Goal: Find specific page/section: Find specific page/section

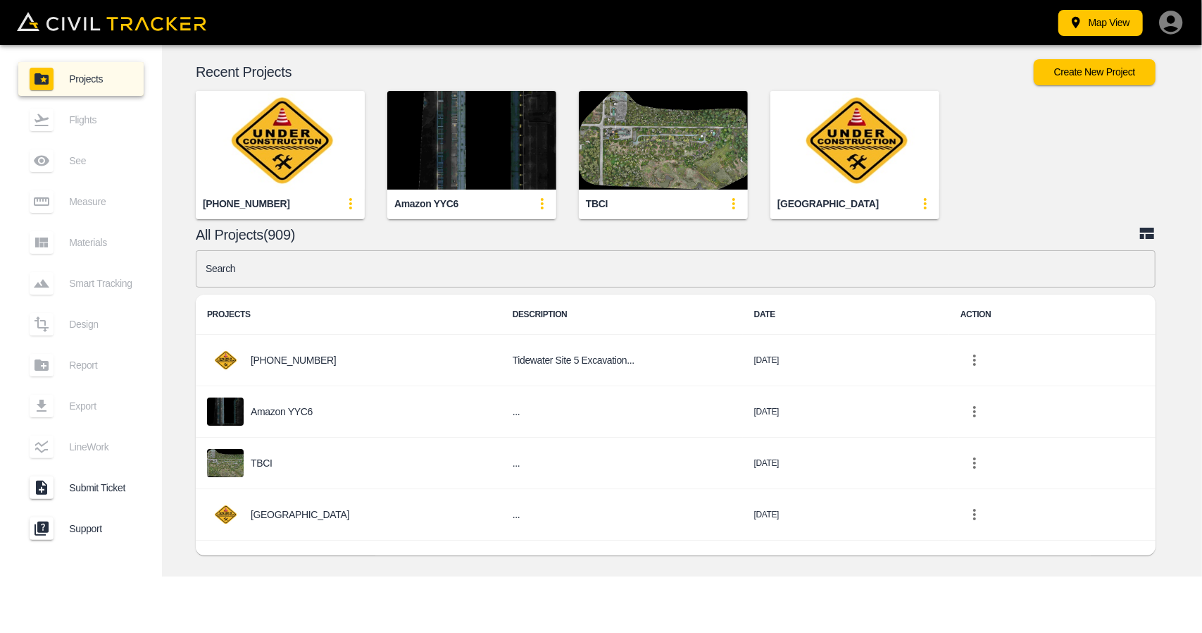
click at [294, 280] on input "text" at bounding box center [676, 268] width 960 height 37
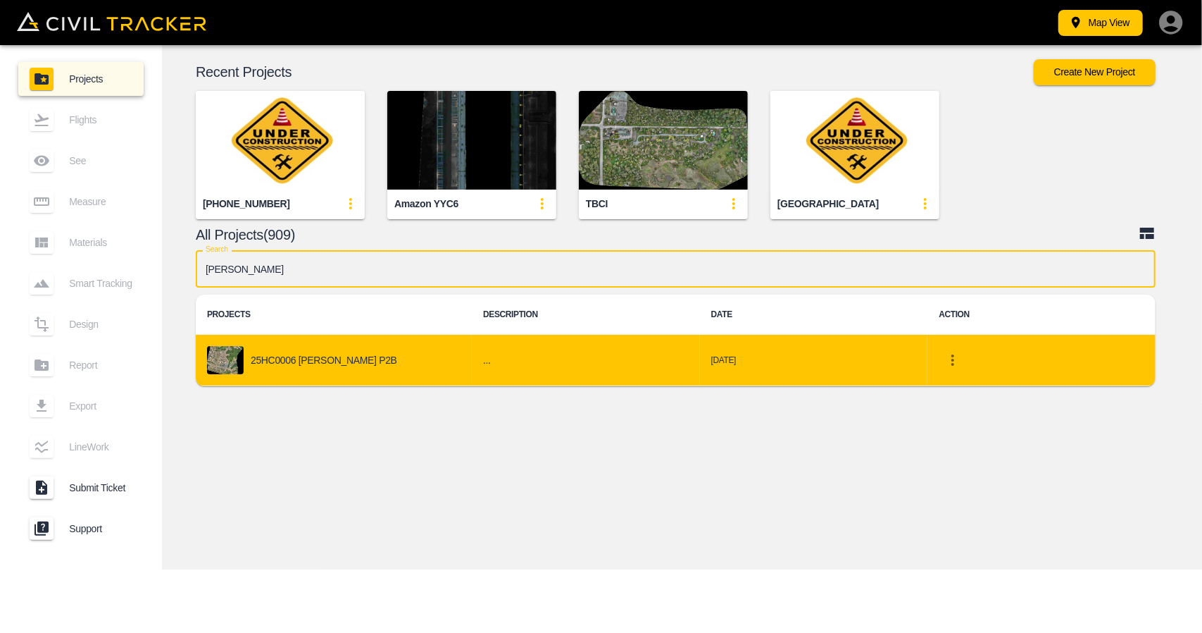
type input "[PERSON_NAME]"
click at [290, 366] on div "25HC0006 [PERSON_NAME] P2B" at bounding box center [334, 360] width 254 height 28
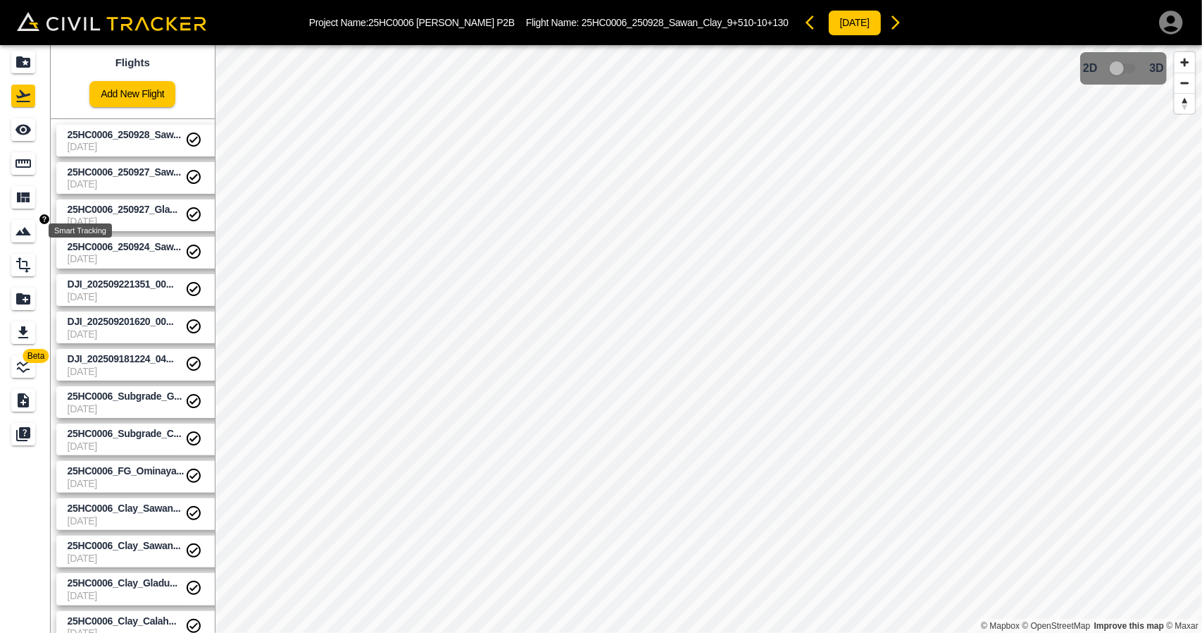
drag, startPoint x: 123, startPoint y: 226, endPoint x: 11, endPoint y: 225, distance: 111.3
click at [34, 54] on div "Projects" at bounding box center [23, 62] width 24 height 23
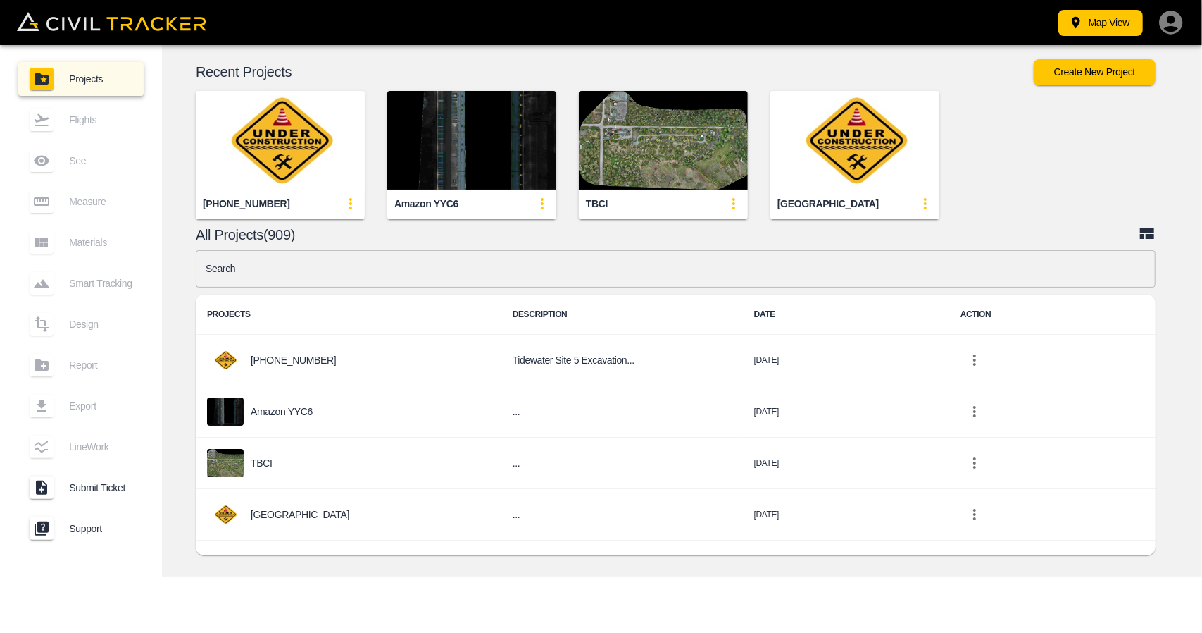
click at [379, 263] on input "text" at bounding box center [676, 268] width 960 height 37
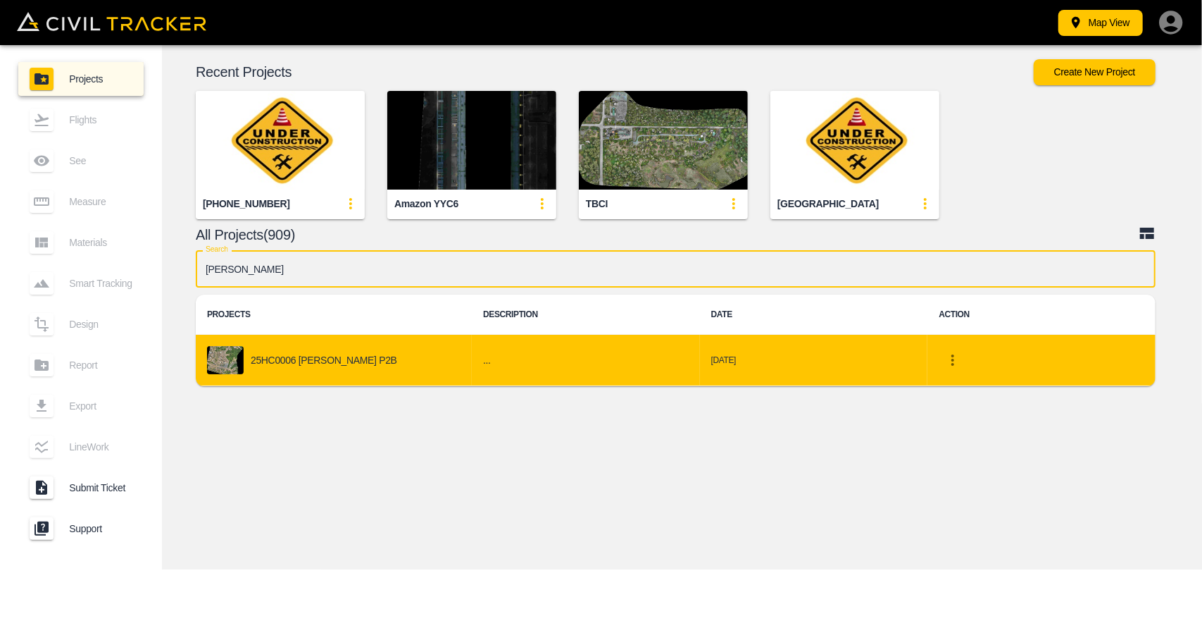
type input "[PERSON_NAME]"
click at [371, 353] on div "25HC0006 [PERSON_NAME] P2B" at bounding box center [334, 360] width 254 height 28
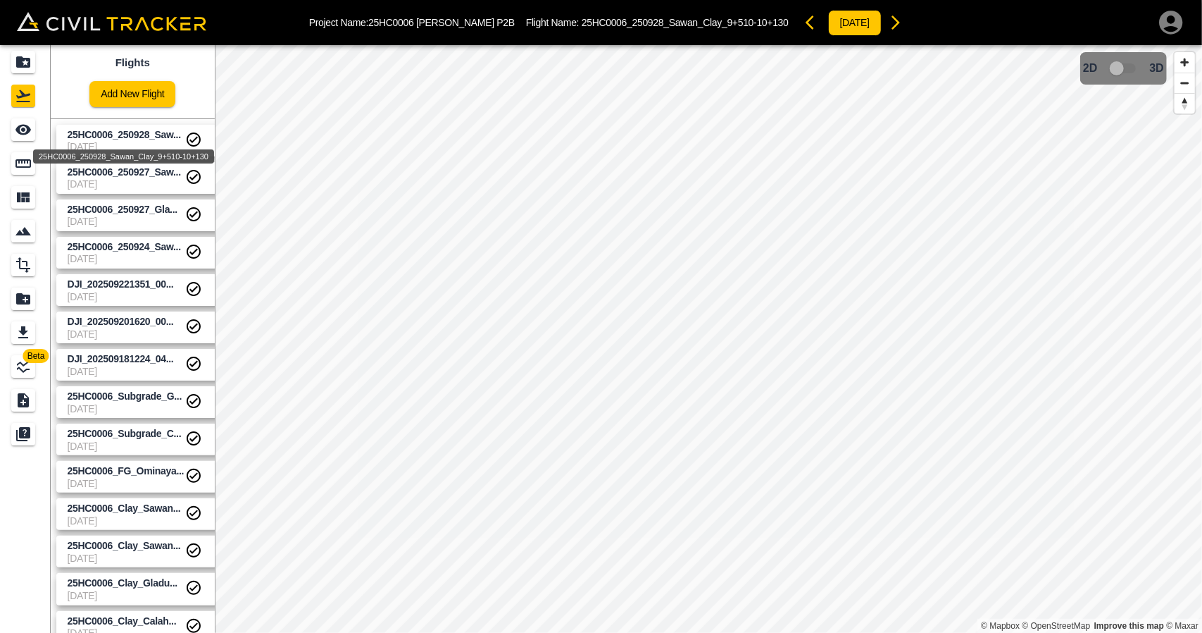
click at [130, 140] on div "25HC0006_250928_Sawan_Clay_9+510-10+130" at bounding box center [124, 151] width 184 height 25
drag, startPoint x: 105, startPoint y: 149, endPoint x: 94, endPoint y: 146, distance: 11.1
click at [104, 149] on div "DJI_202509300919_008_250930TopsoilCalaSpruceOmin" at bounding box center [119, 156] width 209 height 14
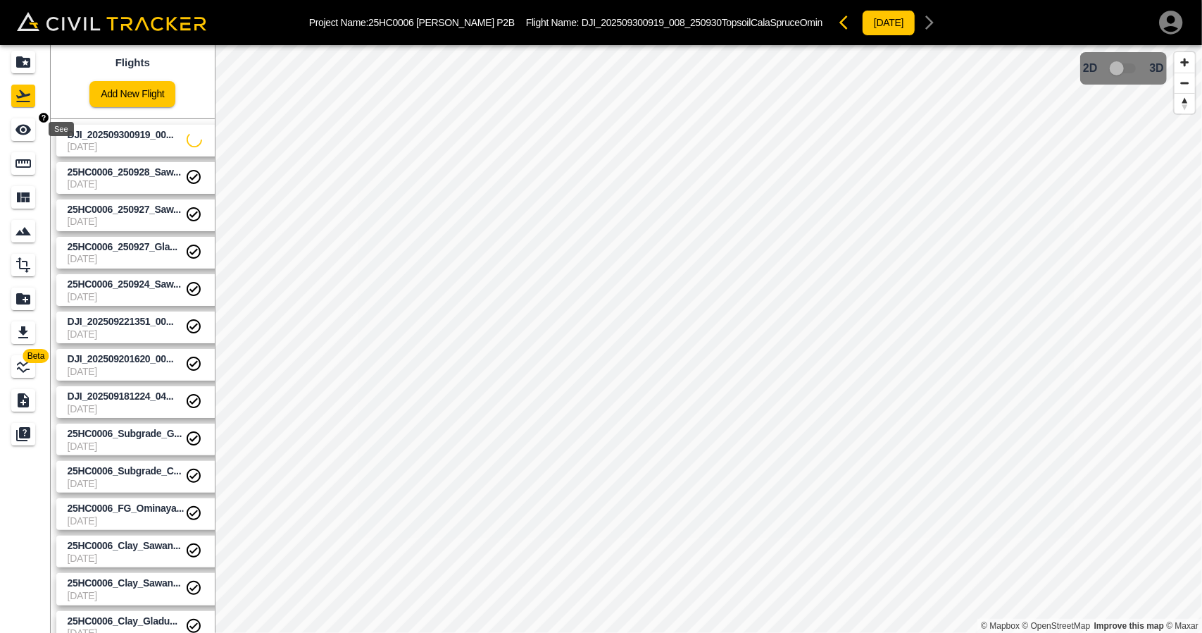
click at [25, 132] on icon "See" at bounding box center [22, 130] width 15 height 11
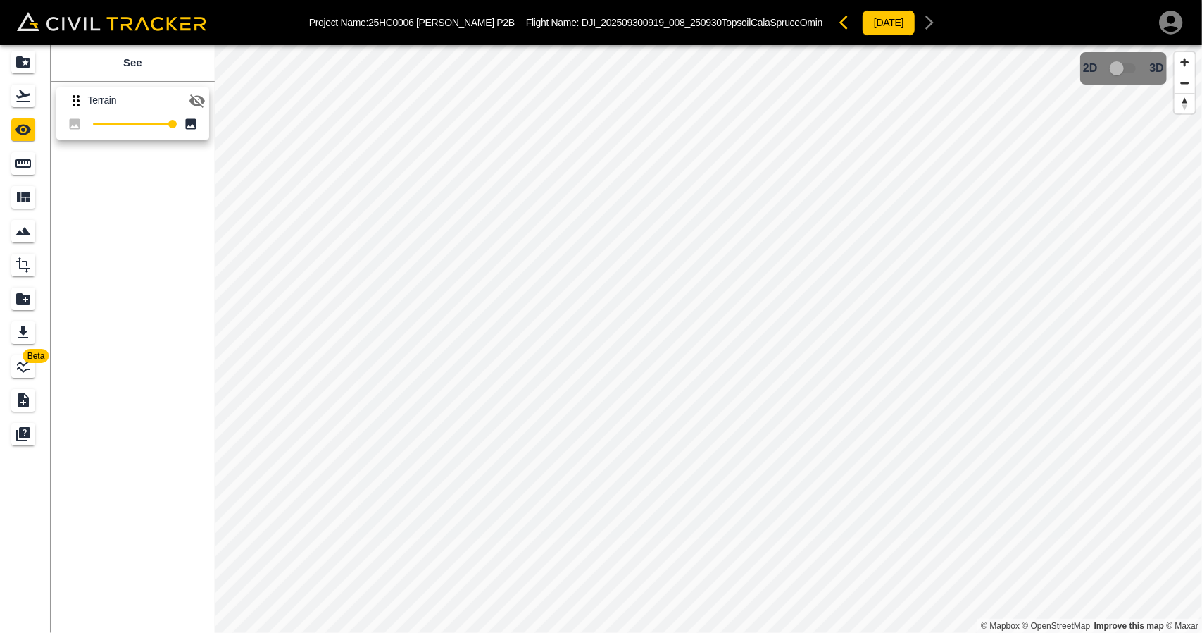
click at [187, 93] on button "button" at bounding box center [197, 101] width 28 height 28
click at [200, 104] on icon "button" at bounding box center [196, 100] width 15 height 11
click at [200, 104] on icon "button" at bounding box center [196, 100] width 15 height 13
click at [25, 66] on icon "Projects" at bounding box center [23, 61] width 14 height 11
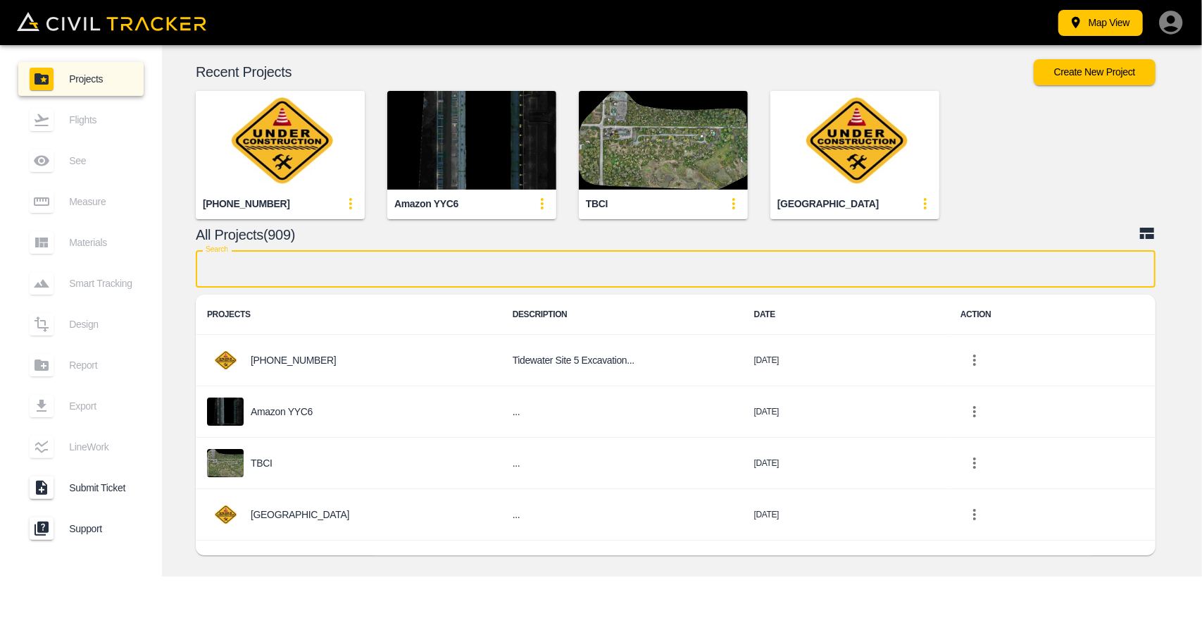
click at [324, 281] on input "text" at bounding box center [676, 268] width 960 height 37
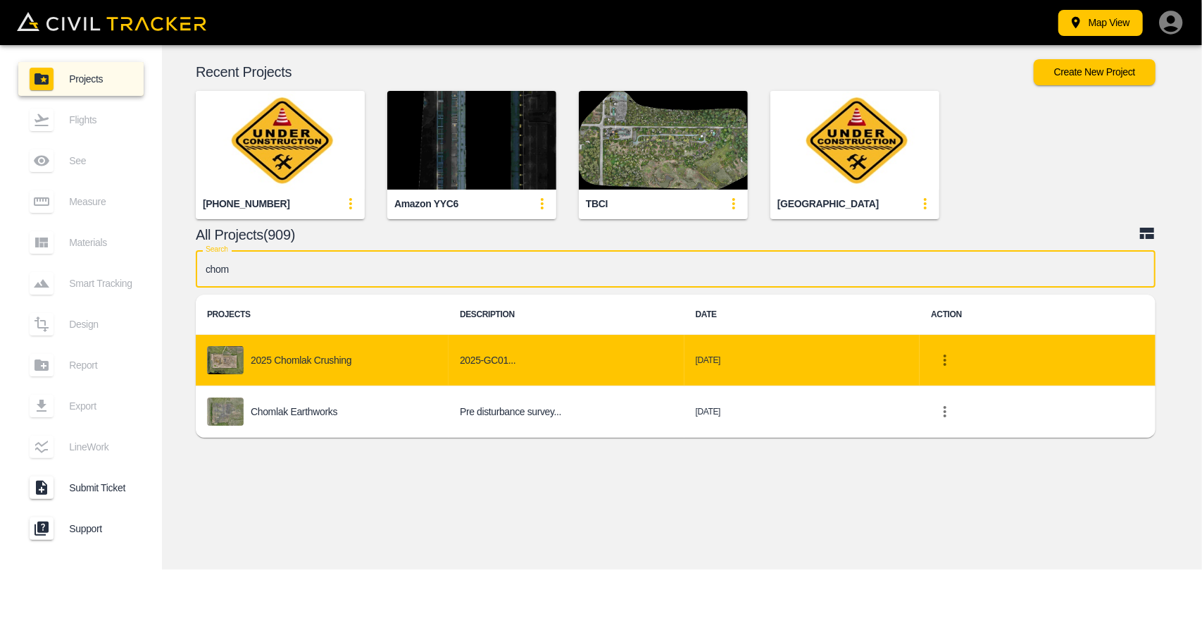
type input "chom"
click at [339, 372] on div "2025 Chomlak Crushing" at bounding box center [322, 360] width 230 height 28
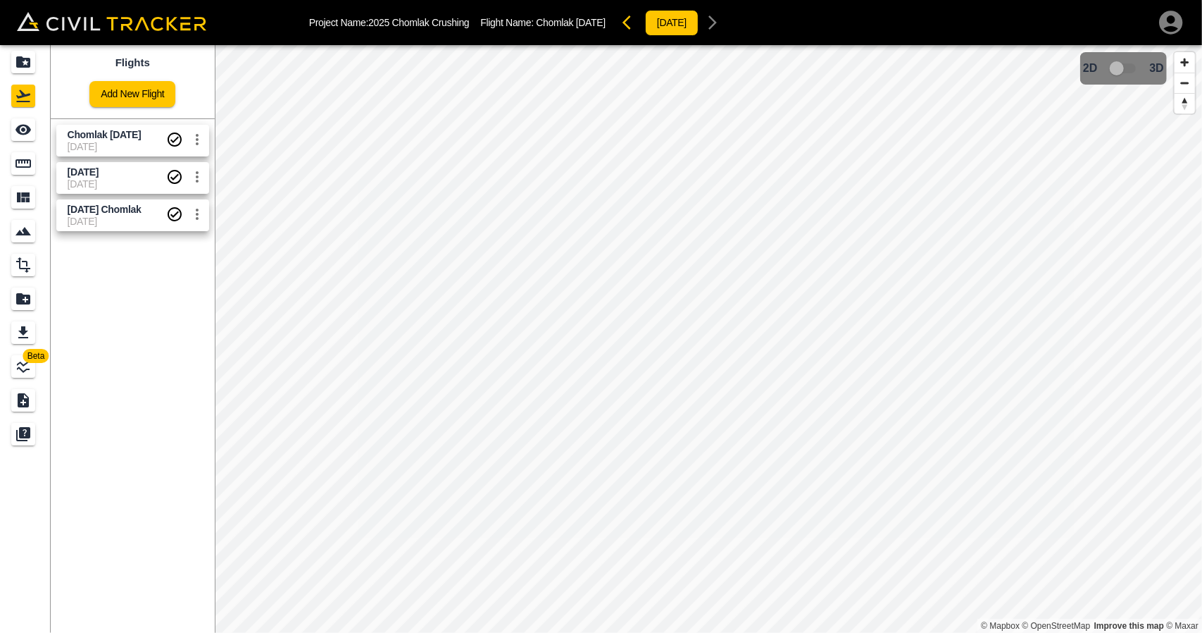
click at [131, 148] on span "[DATE]" at bounding box center [117, 146] width 99 height 11
click at [31, 160] on icon "Measure" at bounding box center [23, 163] width 17 height 17
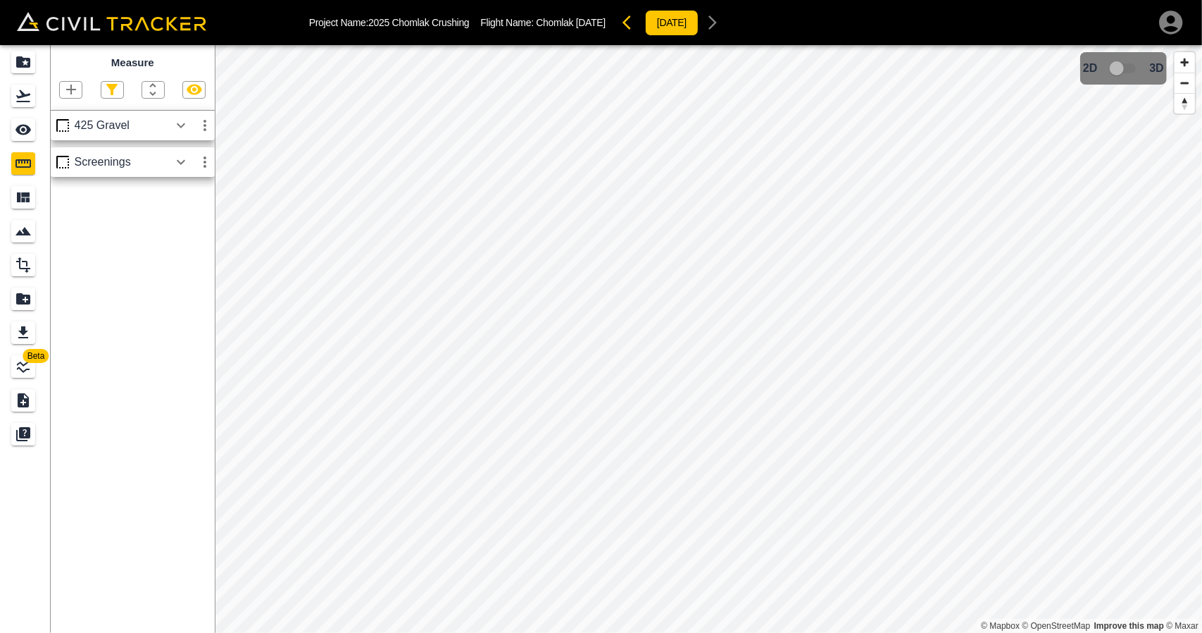
click at [194, 97] on icon "button" at bounding box center [194, 89] width 17 height 17
click at [187, 128] on icon "button" at bounding box center [181, 125] width 17 height 17
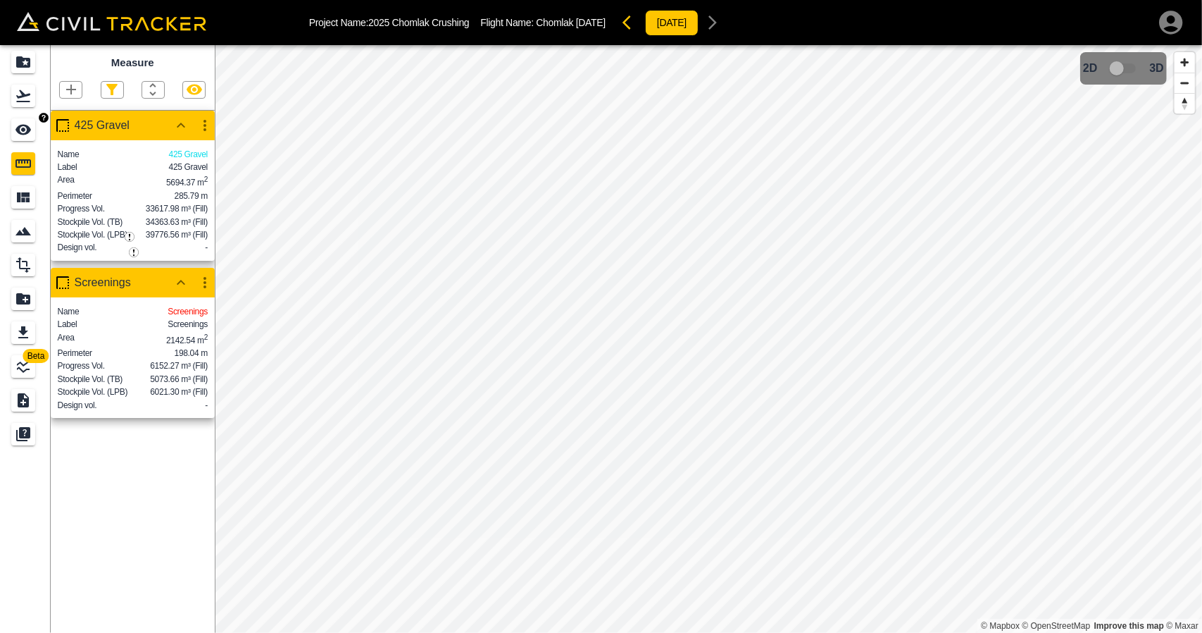
click at [35, 128] on div "See" at bounding box center [23, 129] width 24 height 23
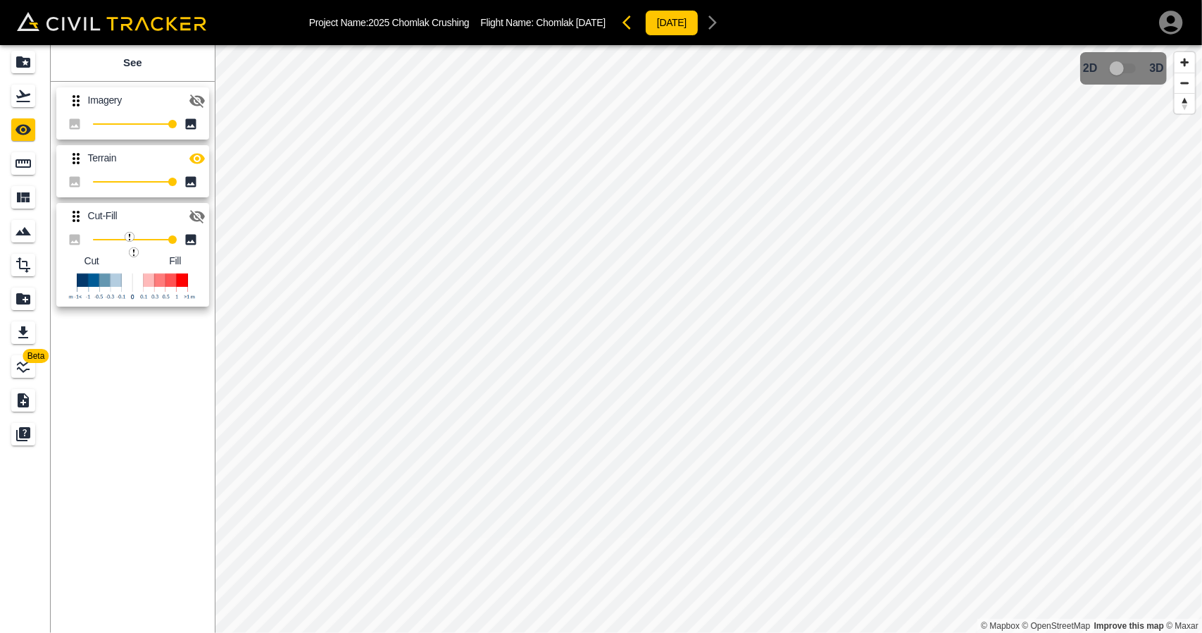
click at [199, 102] on icon "button" at bounding box center [196, 100] width 15 height 13
click at [200, 164] on icon "button" at bounding box center [197, 158] width 17 height 17
click at [195, 102] on icon "button" at bounding box center [197, 100] width 17 height 17
click at [199, 100] on icon "button" at bounding box center [197, 100] width 17 height 17
click at [199, 163] on icon "button" at bounding box center [197, 158] width 17 height 17
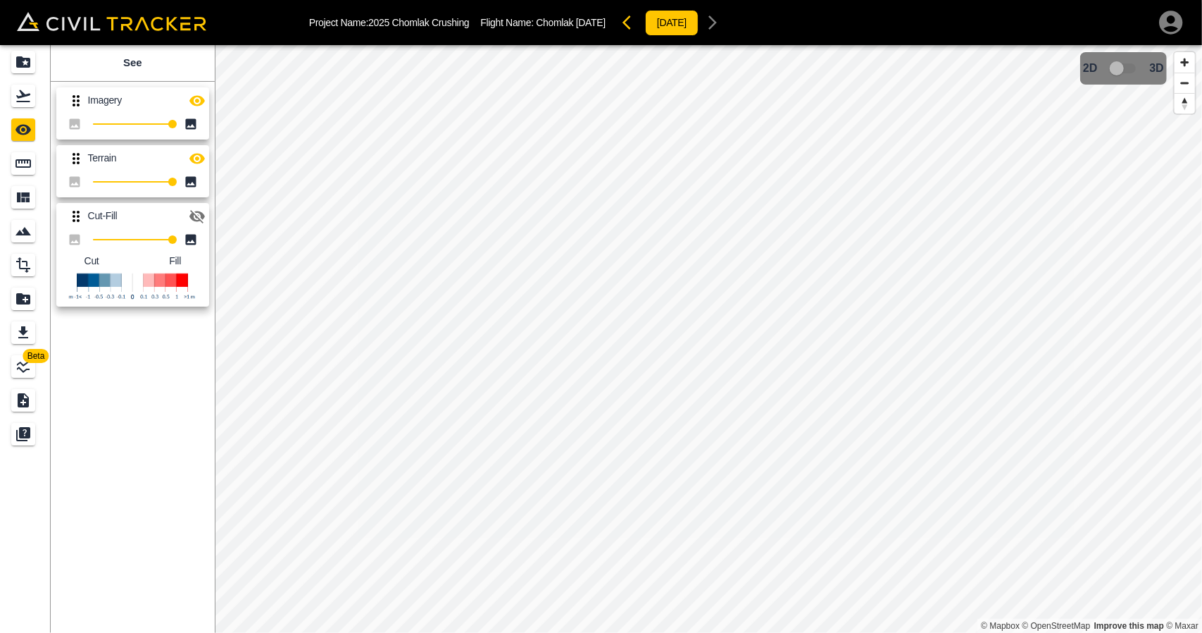
click at [200, 94] on icon "button" at bounding box center [197, 100] width 17 height 17
click at [30, 89] on icon "Flights" at bounding box center [23, 95] width 17 height 17
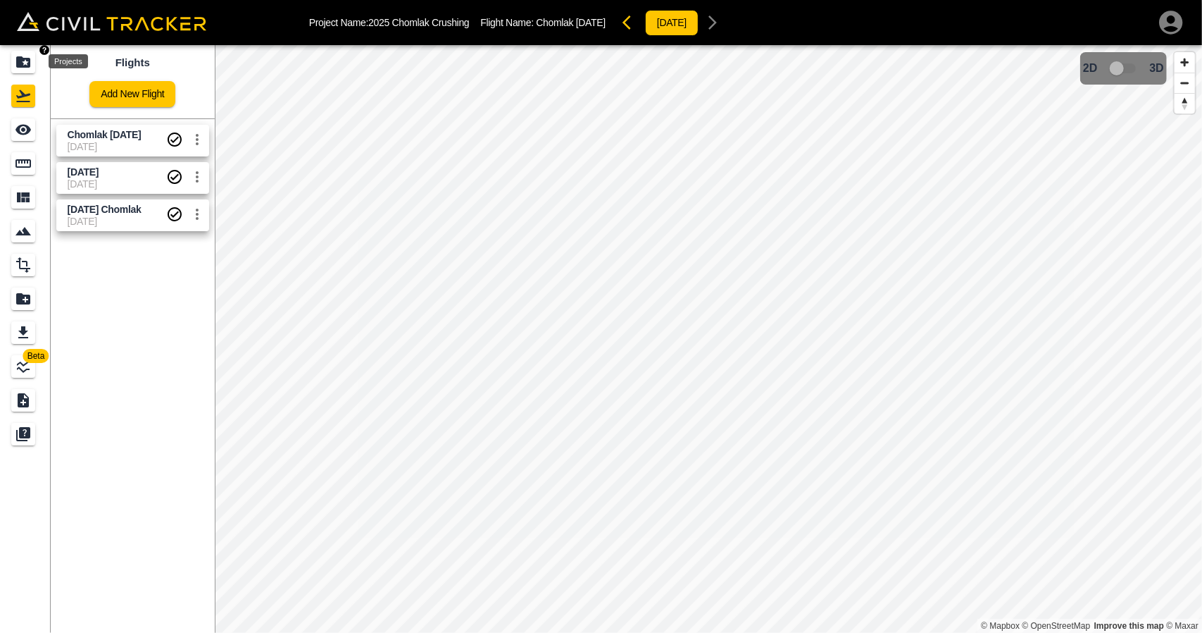
click at [31, 55] on icon "Projects" at bounding box center [23, 62] width 17 height 17
